Goal: Task Accomplishment & Management: Manage account settings

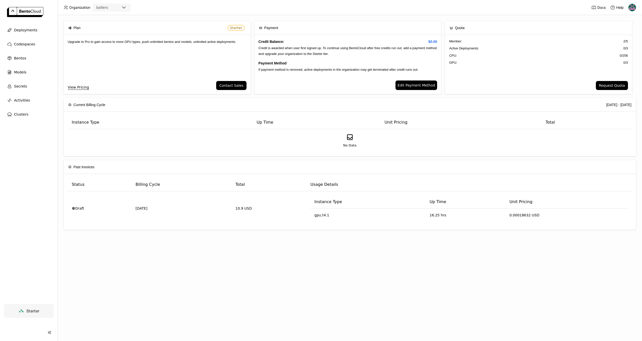
click at [423, 84] on span "Edit Payment Method" at bounding box center [416, 85] width 38 height 6
click at [630, 7] on img at bounding box center [632, 8] width 8 height 8
click at [620, 26] on span "Billing" at bounding box center [619, 26] width 9 height 5
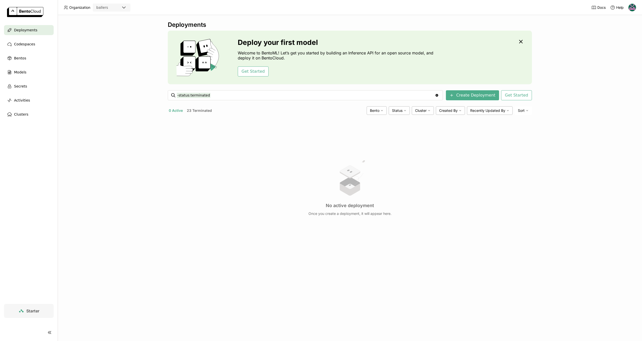
click at [108, 8] on div "ballers" at bounding box center [107, 7] width 28 height 7
drag, startPoint x: 107, startPoint y: 53, endPoint x: 101, endPoint y: 53, distance: 6.0
click at [107, 53] on div "Deployments Deploy your first model Welcome to BentoML! Let’s get you started b…" at bounding box center [350, 178] width 584 height 326
click at [11, 12] on img at bounding box center [25, 12] width 36 height 10
click at [630, 7] on img at bounding box center [632, 8] width 8 height 8
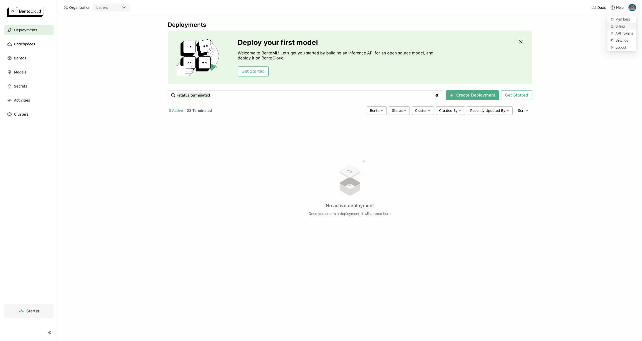
click at [616, 26] on span "Billing" at bounding box center [619, 26] width 9 height 5
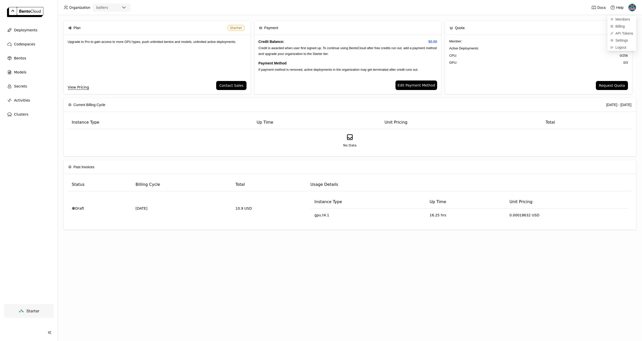
click at [423, 87] on span "Edit Payment Method" at bounding box center [416, 85] width 38 height 6
